Goal: Information Seeking & Learning: Compare options

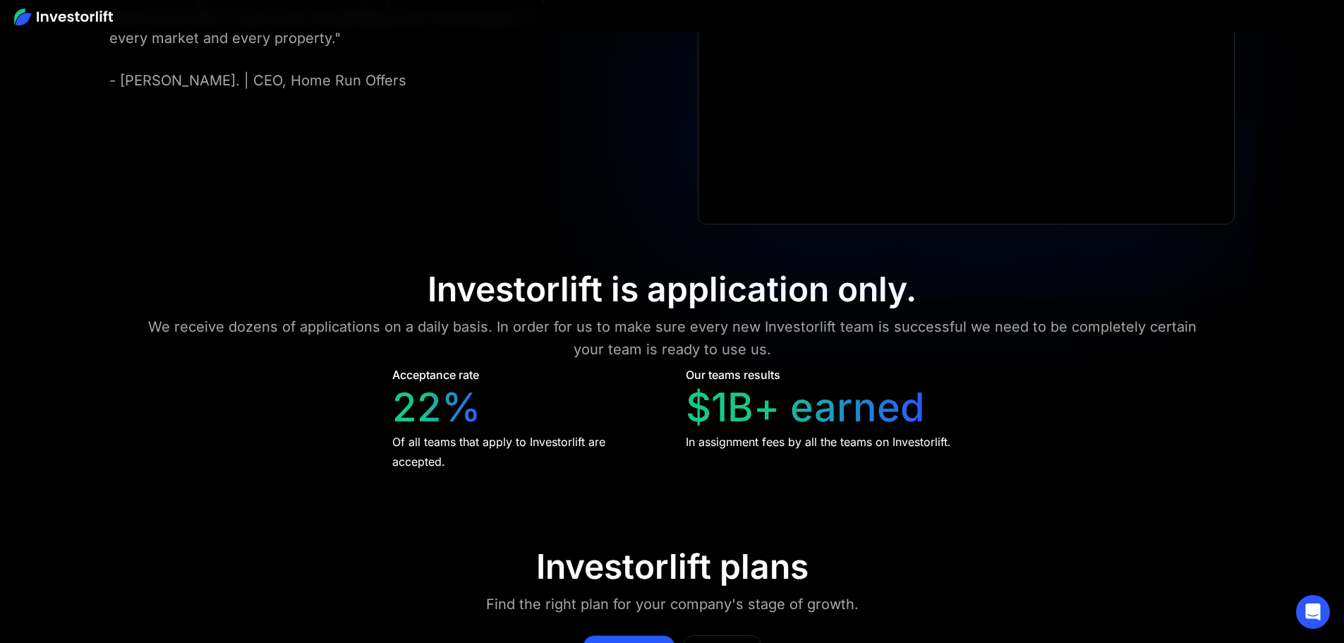
scroll to position [6560, 0]
